Goal: Submit feedback/report problem: Submit feedback/report problem

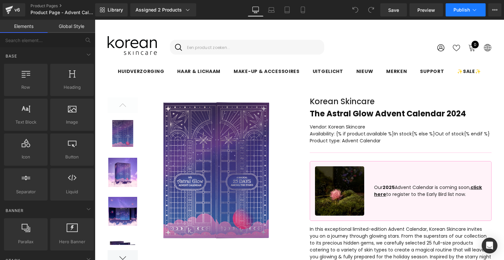
click at [460, 9] on span "Publish" at bounding box center [461, 9] width 16 height 5
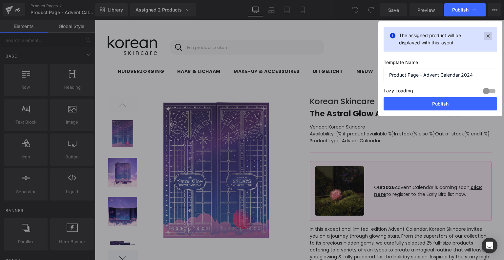
click at [487, 38] on icon at bounding box center [488, 36] width 8 height 8
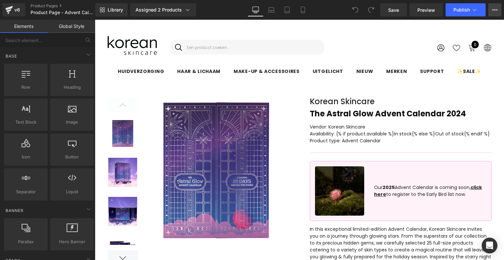
click at [490, 9] on button "View Live Page View with current Template Save Template to Library Schedule Pub…" at bounding box center [494, 9] width 13 height 13
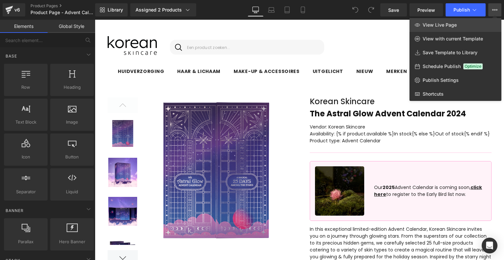
click at [437, 27] on span "View Live Page" at bounding box center [440, 25] width 34 height 6
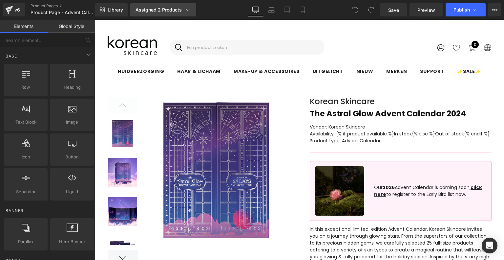
click at [156, 6] on link "Assigned 2 Products" at bounding box center [163, 9] width 66 height 13
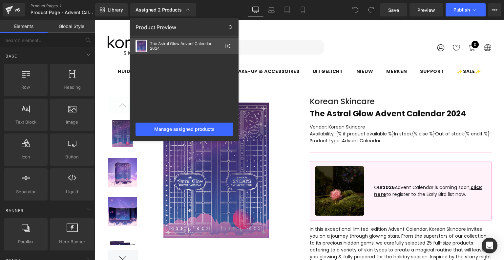
click at [226, 45] on icon at bounding box center [227, 45] width 5 height 5
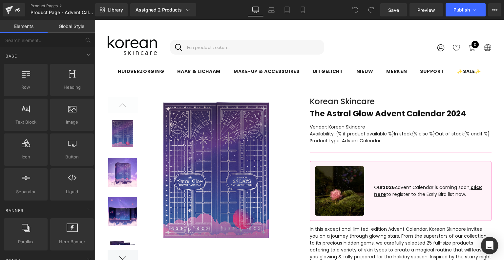
click at [492, 246] on icon "Open Intercom Messenger" at bounding box center [489, 245] width 9 height 9
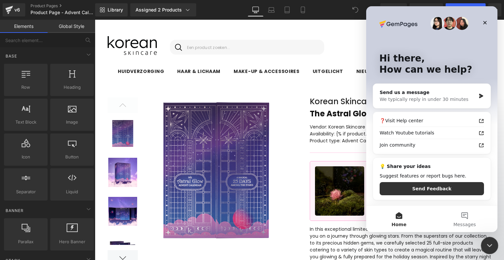
click at [485, 243] on icon "Close Intercom Messenger" at bounding box center [489, 244] width 8 height 8
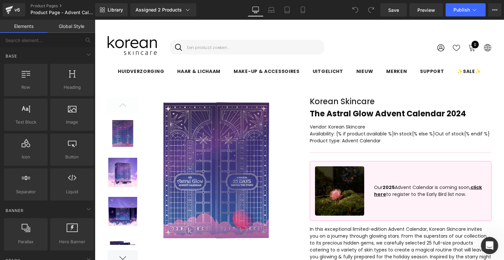
click at [493, 238] on div "Open Intercom Messenger" at bounding box center [489, 244] width 22 height 22
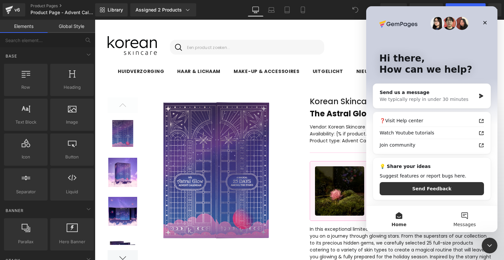
click at [458, 220] on button "Messages" at bounding box center [465, 218] width 66 height 26
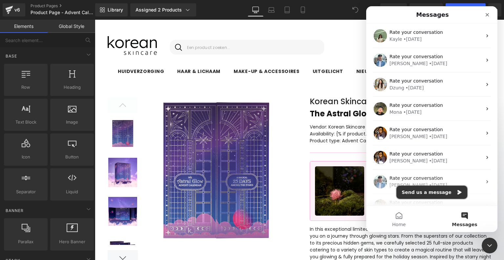
click at [446, 192] on button "Send us a message" at bounding box center [431, 191] width 71 height 13
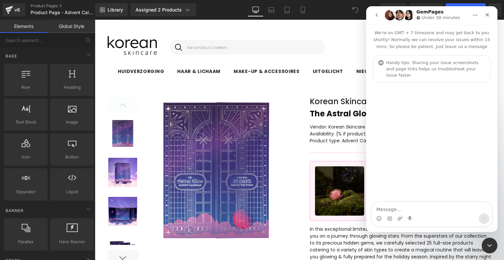
click at [440, 202] on textarea "Message…" at bounding box center [432, 207] width 120 height 11
type textarea "unknown redirect on gempage product page"
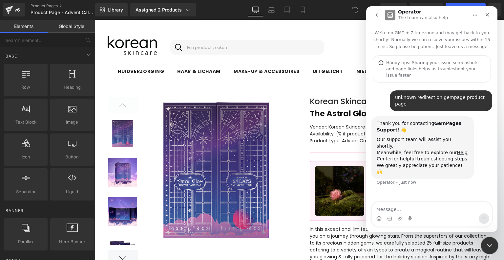
click at [490, 246] on icon "Close Intercom Messenger" at bounding box center [489, 244] width 8 height 8
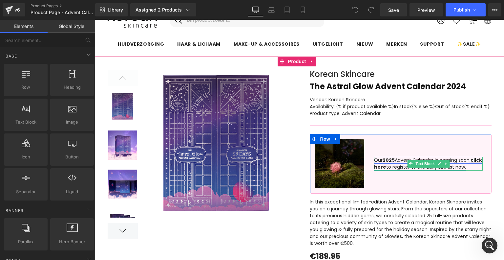
scroll to position [26, 0]
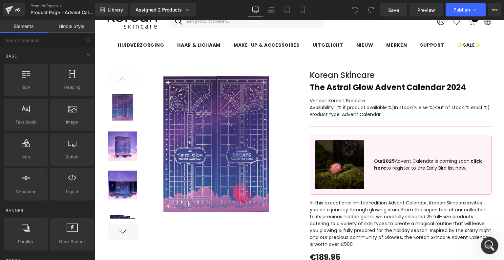
click at [481, 246] on html at bounding box center [489, 244] width 16 height 16
click at [489, 243] on icon "Open Intercom Messenger" at bounding box center [488, 244] width 11 height 11
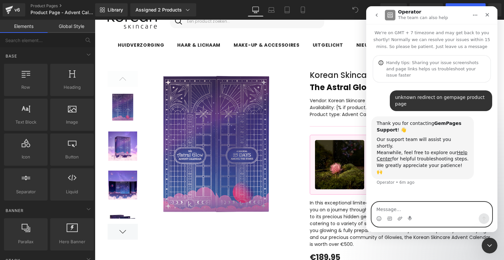
paste textarea "[URL][DOMAIN_NAME]"
type textarea "[URL][DOMAIN_NAME] redirects to the homepage"
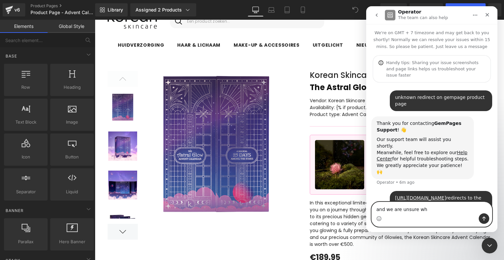
type textarea "and we are unsure why"
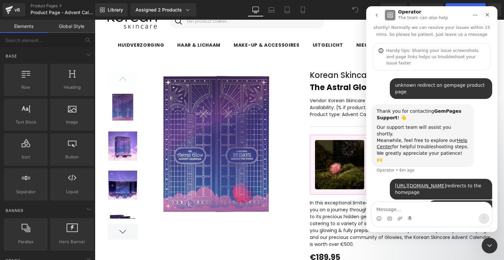
click at [351, 42] on div at bounding box center [252, 120] width 504 height 240
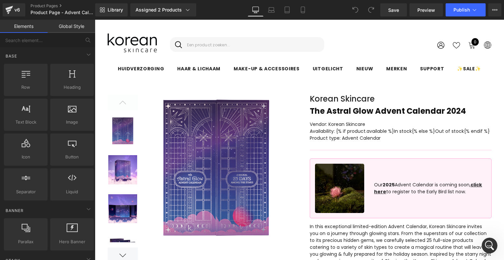
scroll to position [0, 0]
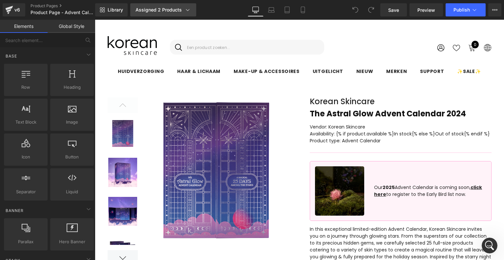
click at [166, 10] on div "Assigned 2 Products" at bounding box center [162, 10] width 55 height 7
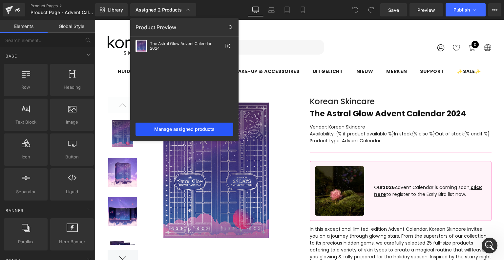
click at [210, 131] on div "Manage assigned products" at bounding box center [184, 128] width 98 height 13
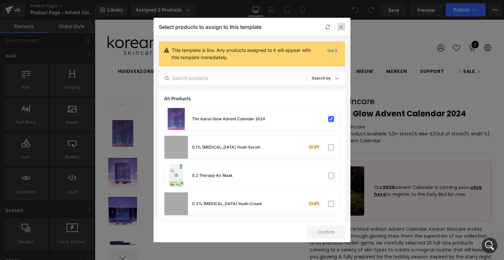
click at [340, 29] on icon at bounding box center [341, 26] width 5 height 5
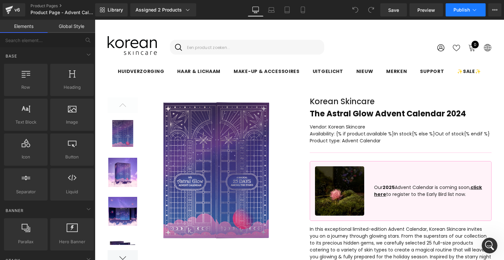
click at [454, 9] on span "Publish" at bounding box center [461, 9] width 16 height 5
